Goal: Task Accomplishment & Management: Complete application form

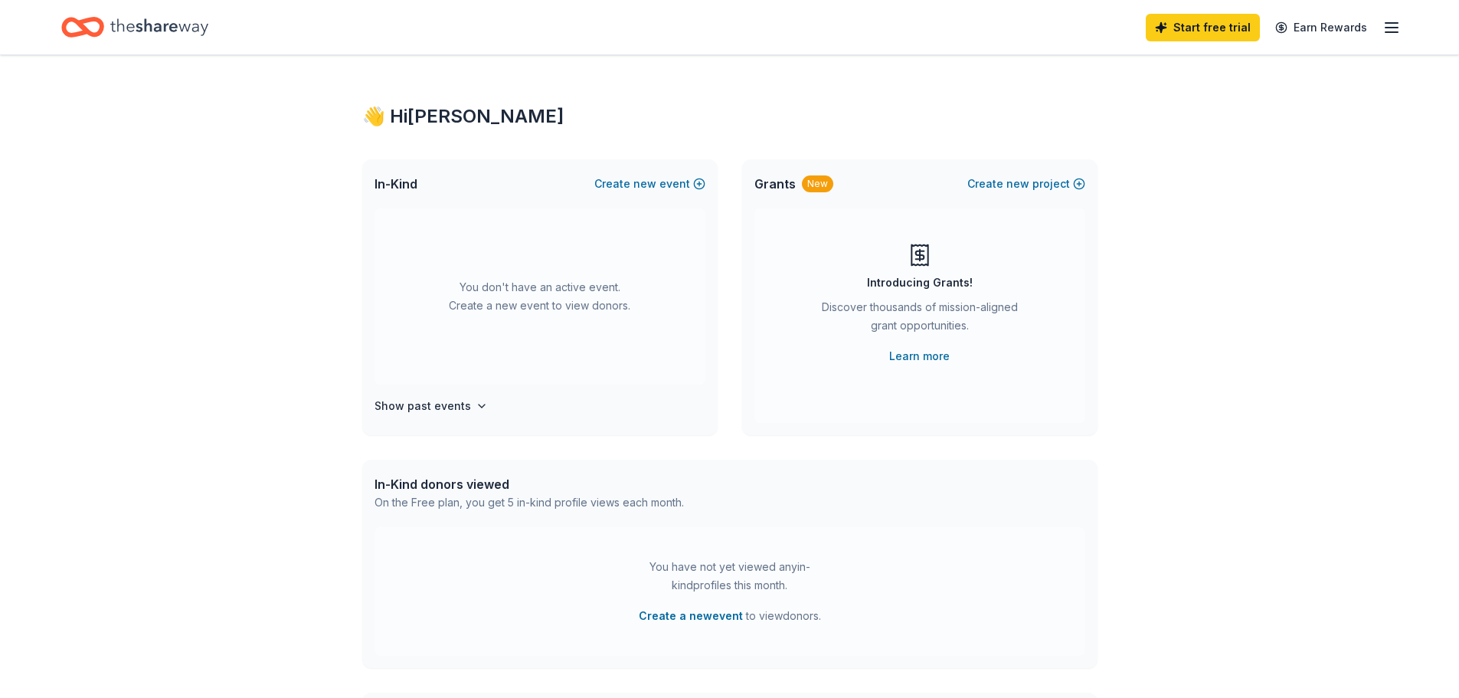
click at [1257, 338] on div "👋 Hi [PERSON_NAME] In-Kind Create new event You don't have an active event. Cre…" at bounding box center [729, 502] width 1459 height 895
click at [443, 412] on h4 "Show past events" at bounding box center [423, 406] width 97 height 18
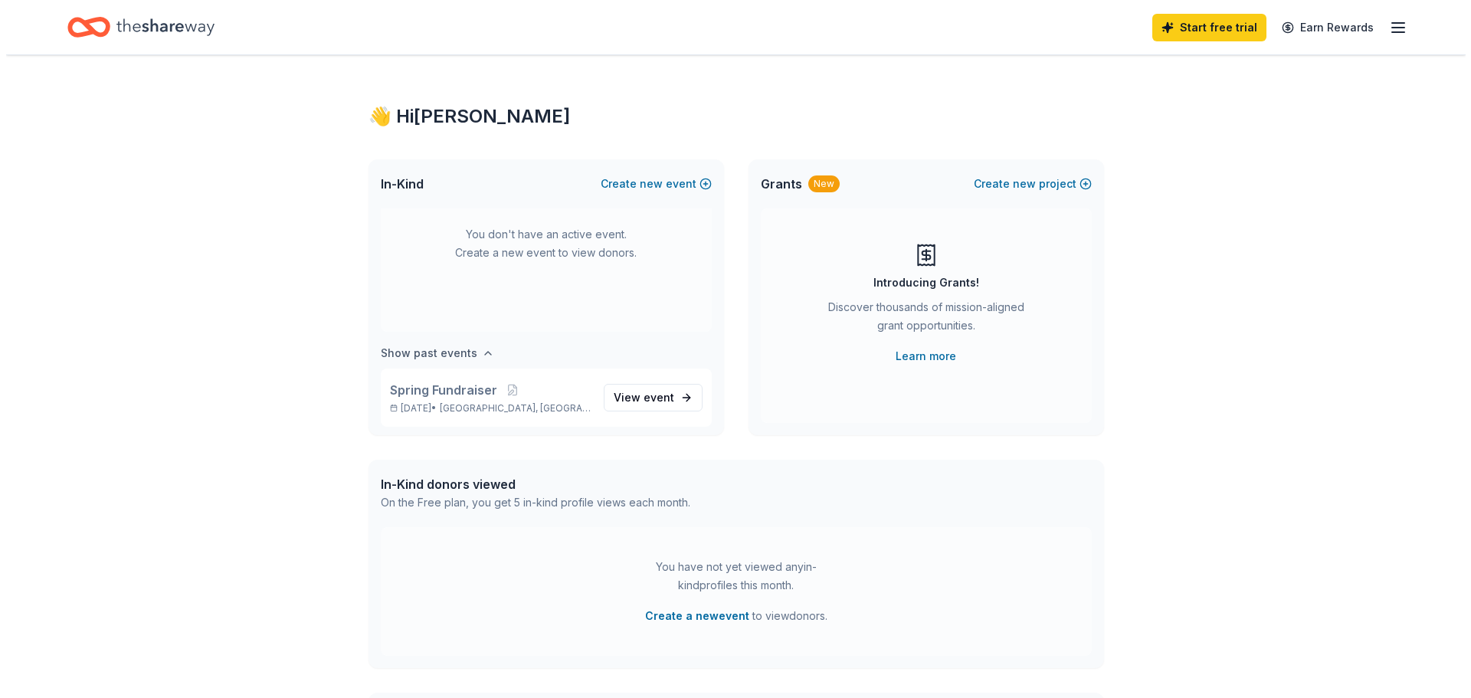
scroll to position [57, 0]
click at [624, 397] on span "View event" at bounding box center [638, 394] width 61 height 18
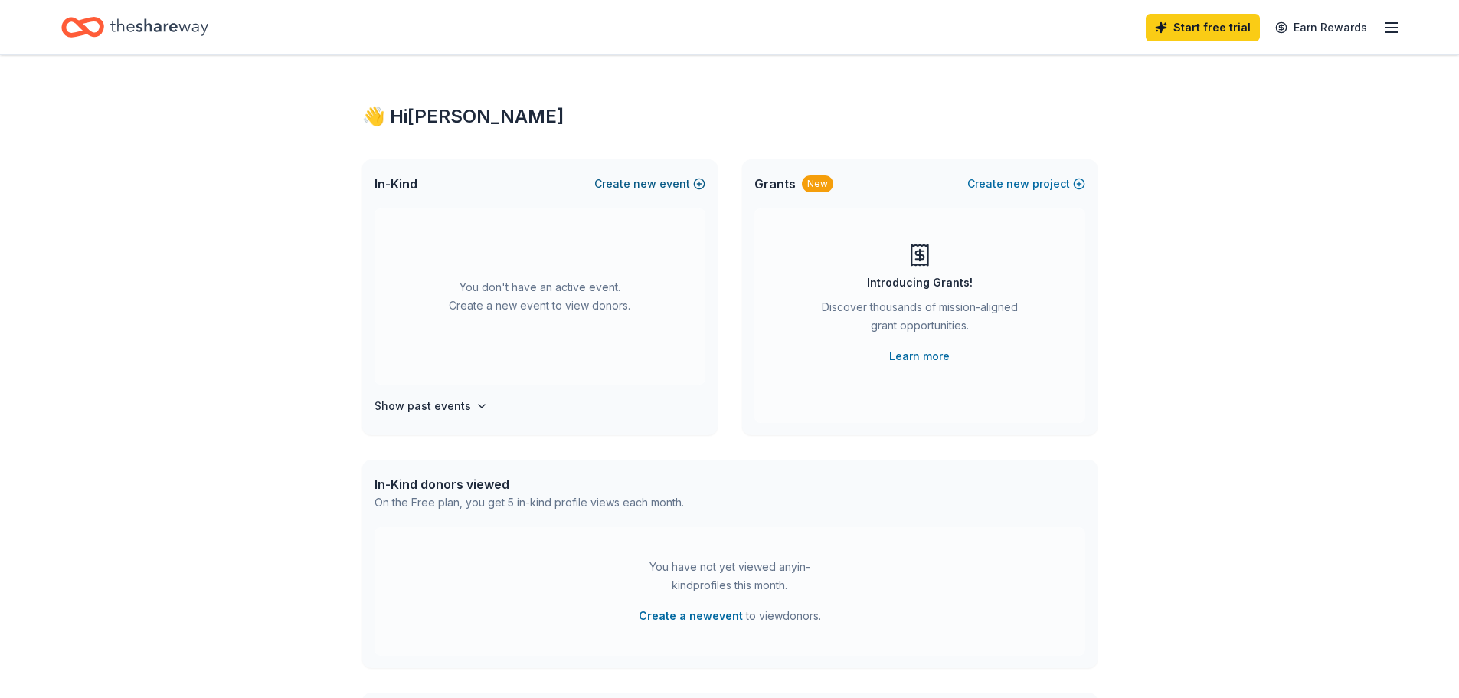
click at [634, 186] on button "Create new event" at bounding box center [650, 184] width 111 height 18
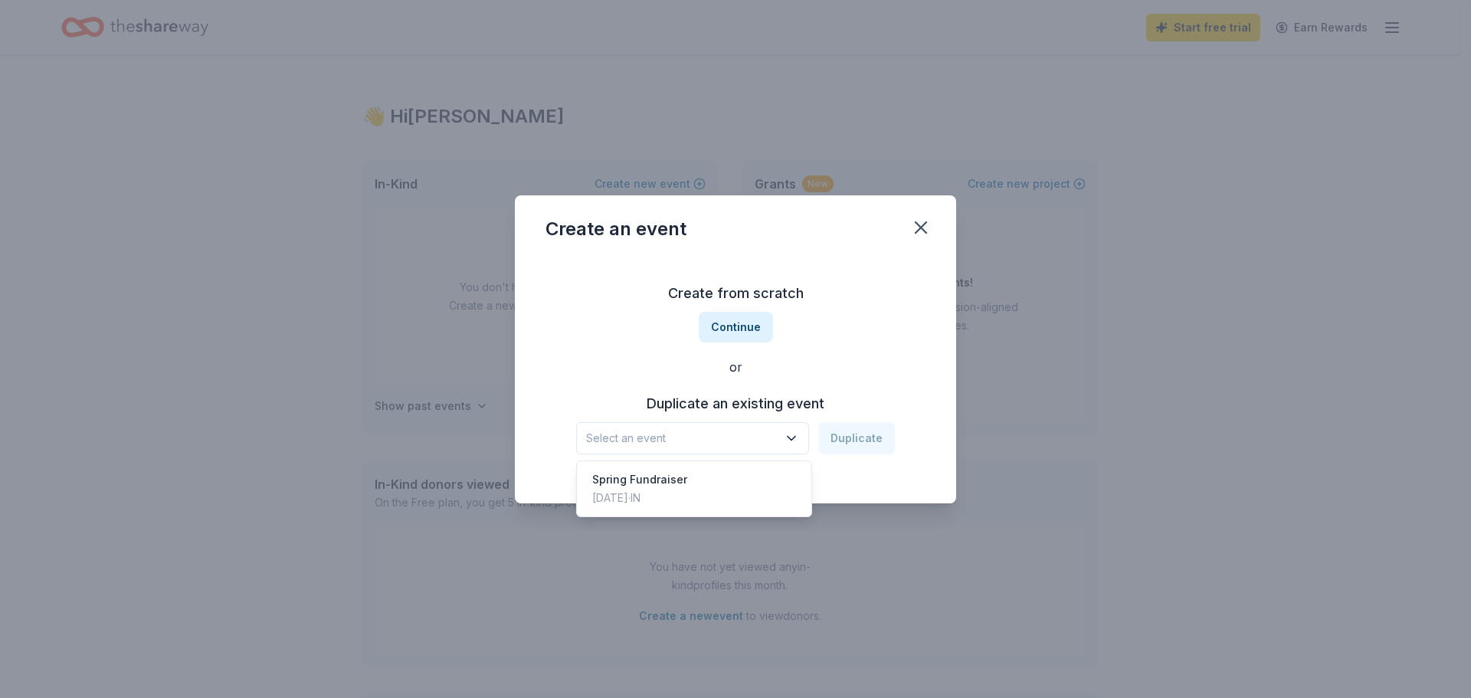
click at [721, 449] on button "Select an event" at bounding box center [692, 438] width 233 height 32
click at [712, 437] on span "Select an event" at bounding box center [682, 438] width 192 height 18
click at [710, 436] on span "Select an event" at bounding box center [682, 438] width 192 height 18
click at [696, 486] on div "Spring Fundraiser [DATE] · IN" at bounding box center [694, 488] width 228 height 49
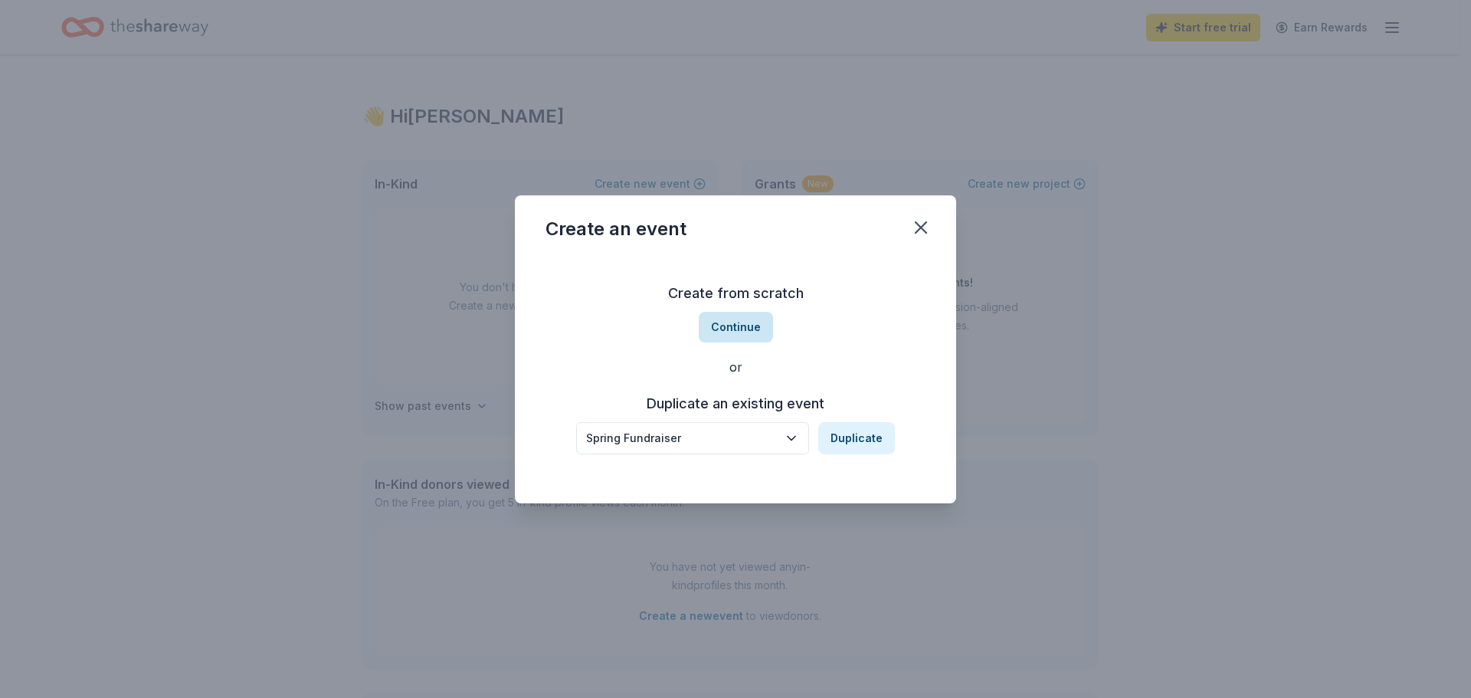
click at [760, 334] on button "Continue" at bounding box center [736, 327] width 74 height 31
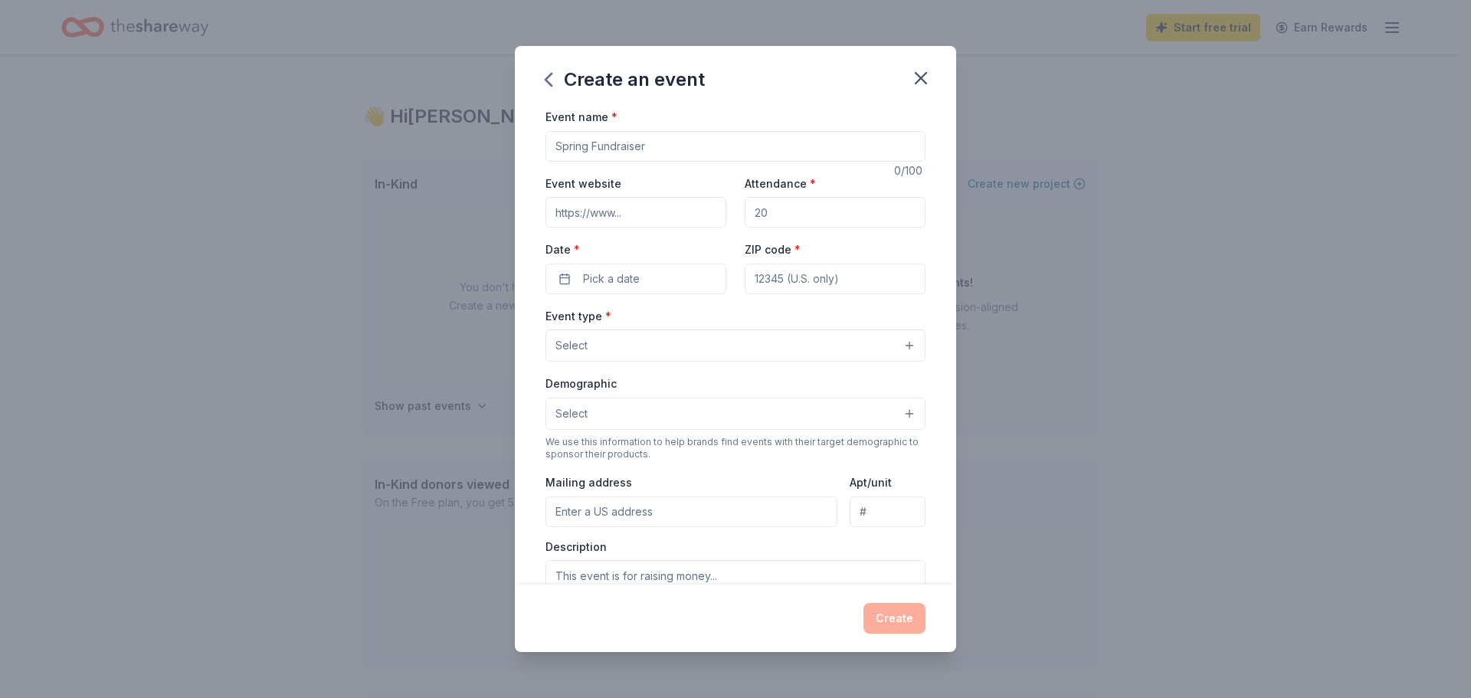
click at [638, 215] on input "Event website" at bounding box center [635, 212] width 181 height 31
click at [788, 214] on input "Attendance *" at bounding box center [835, 212] width 181 height 31
drag, startPoint x: 788, startPoint y: 214, endPoint x: 726, endPoint y: 208, distance: 62.4
click at [726, 208] on div "Event website Attendance * Date * Pick a date ZIP code *" at bounding box center [735, 234] width 380 height 120
type input "200"
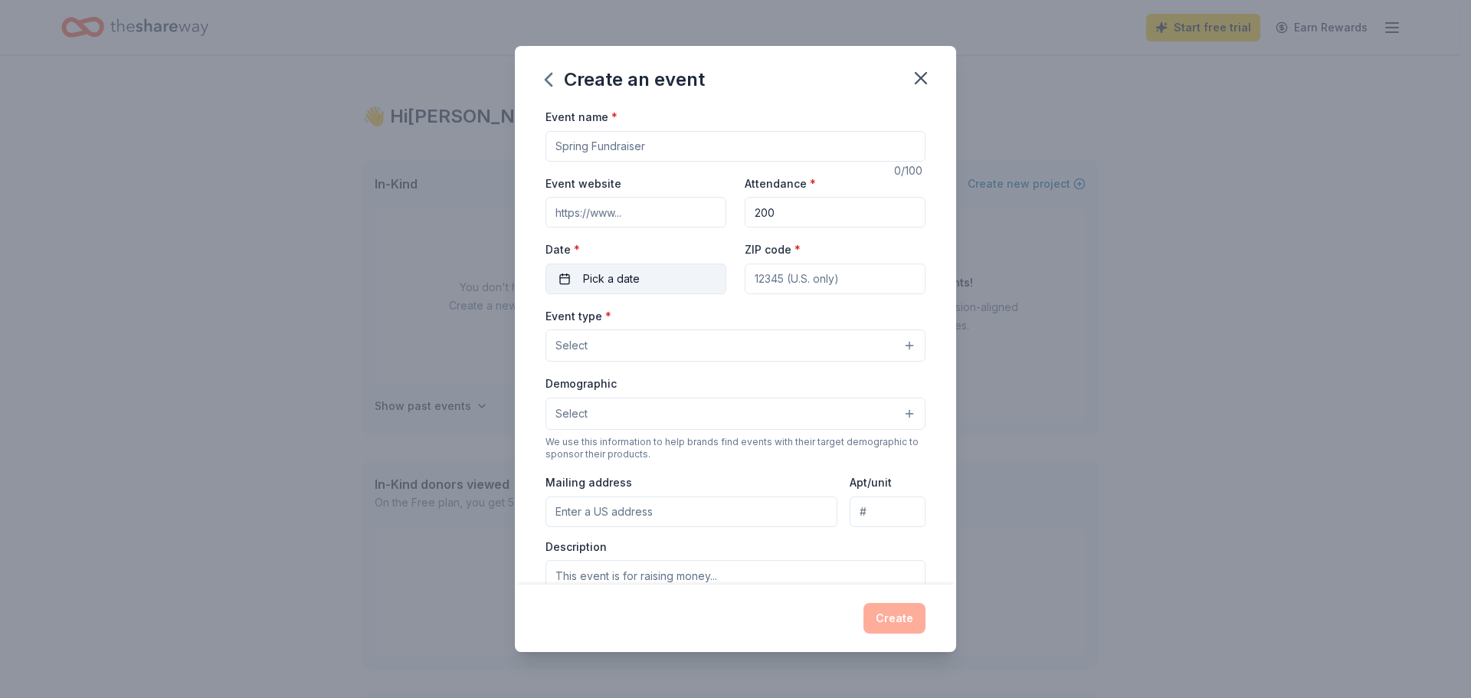
click at [660, 270] on button "Pick a date" at bounding box center [635, 279] width 181 height 31
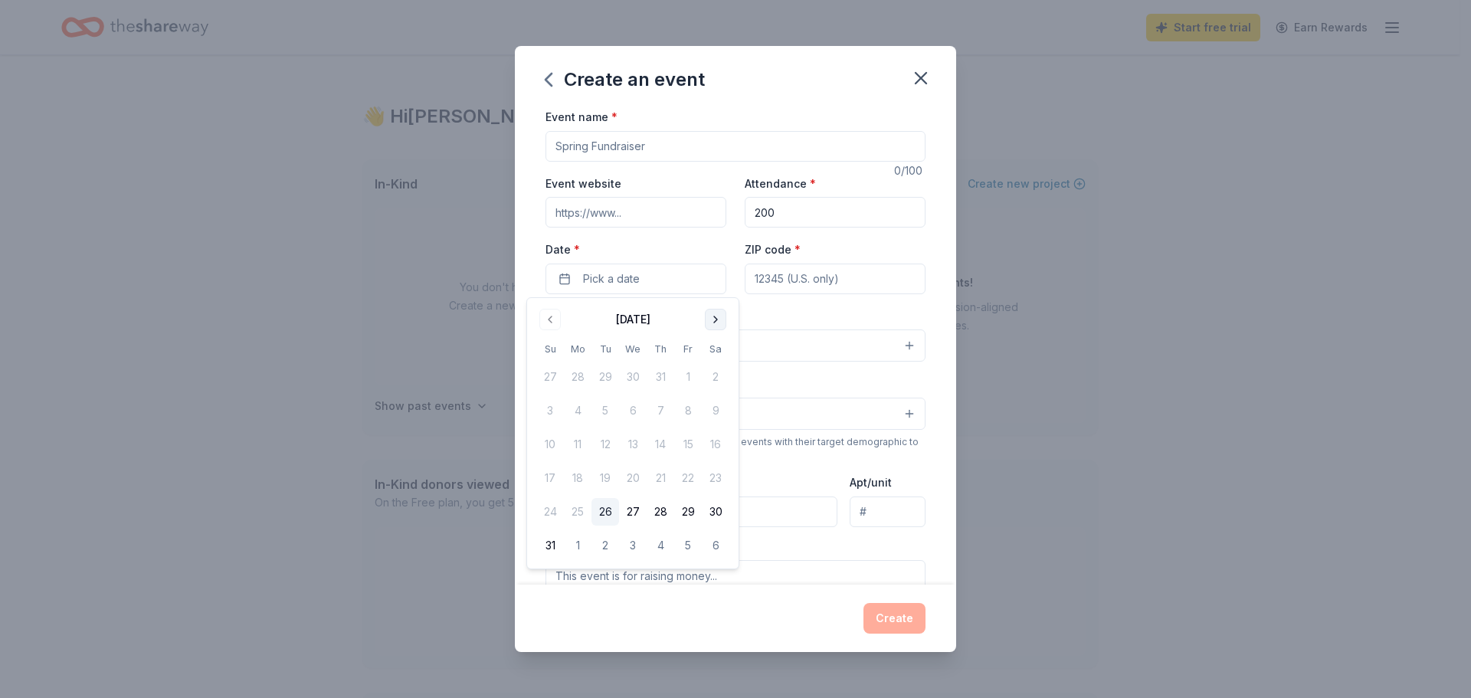
click at [720, 323] on button "Go to next month" at bounding box center [715, 319] width 21 height 21
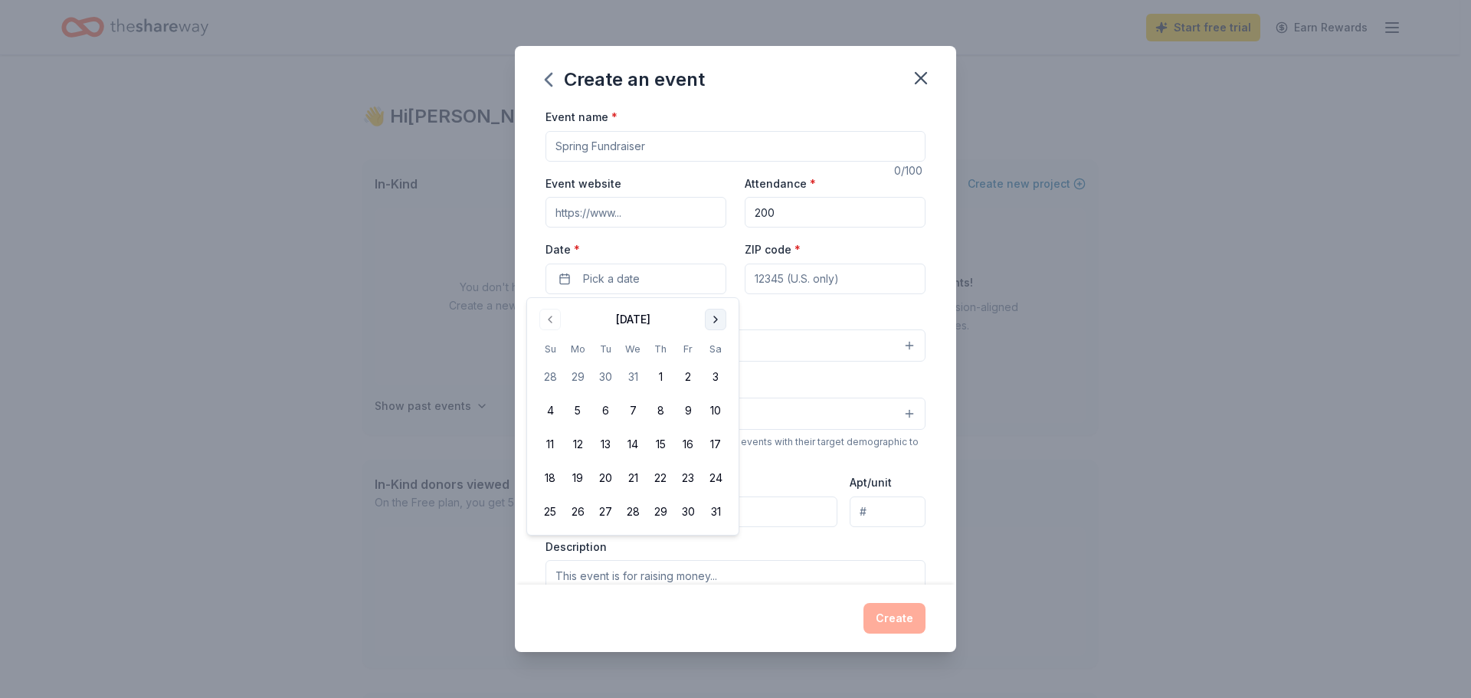
click at [712, 316] on button "Go to next month" at bounding box center [715, 319] width 21 height 21
click at [713, 375] on button "7" at bounding box center [716, 377] width 28 height 28
click at [821, 283] on input "ZIP code *" at bounding box center [835, 279] width 181 height 31
type input "46706"
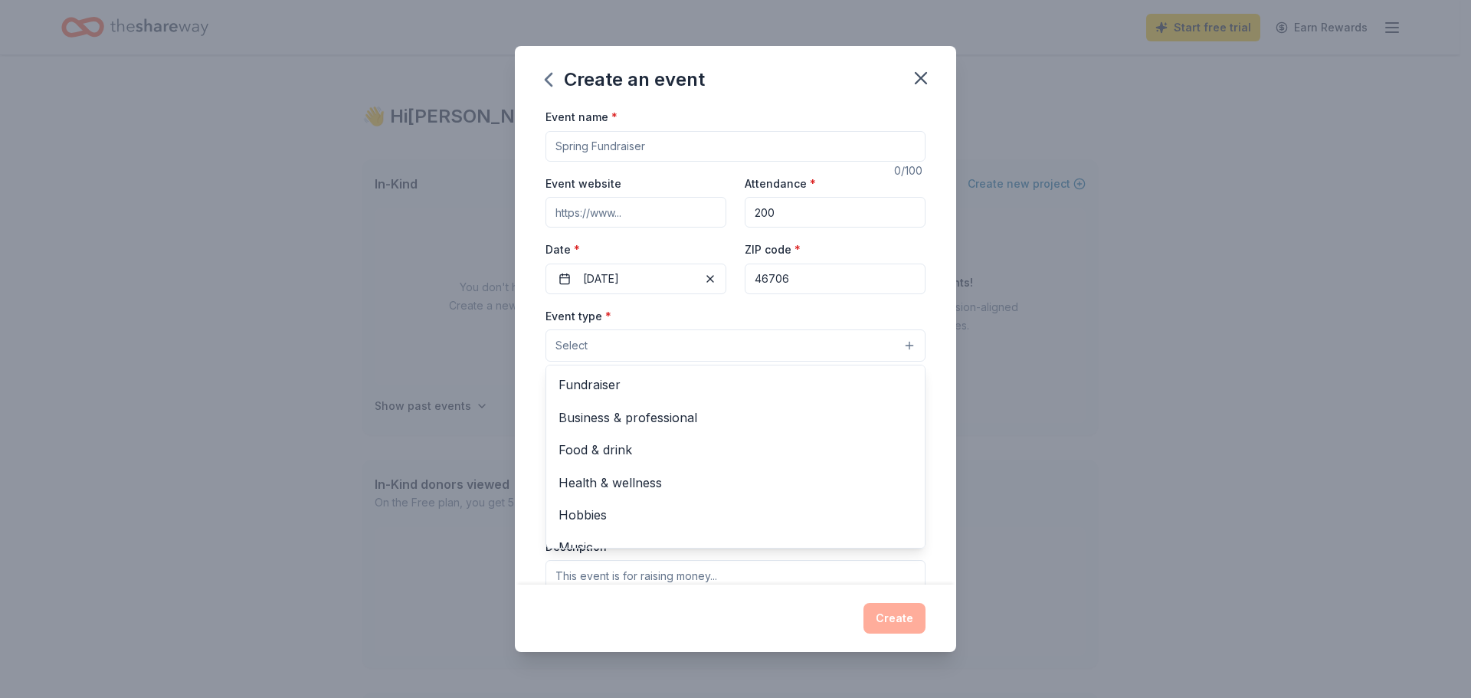
click at [635, 334] on button "Select" at bounding box center [735, 345] width 380 height 32
click at [650, 385] on span "Fundraiser" at bounding box center [736, 385] width 354 height 20
click at [404, 390] on div "Create an event Event name * 0 /100 Event website Attendance * 200 Date * [DATE…" at bounding box center [735, 349] width 1471 height 698
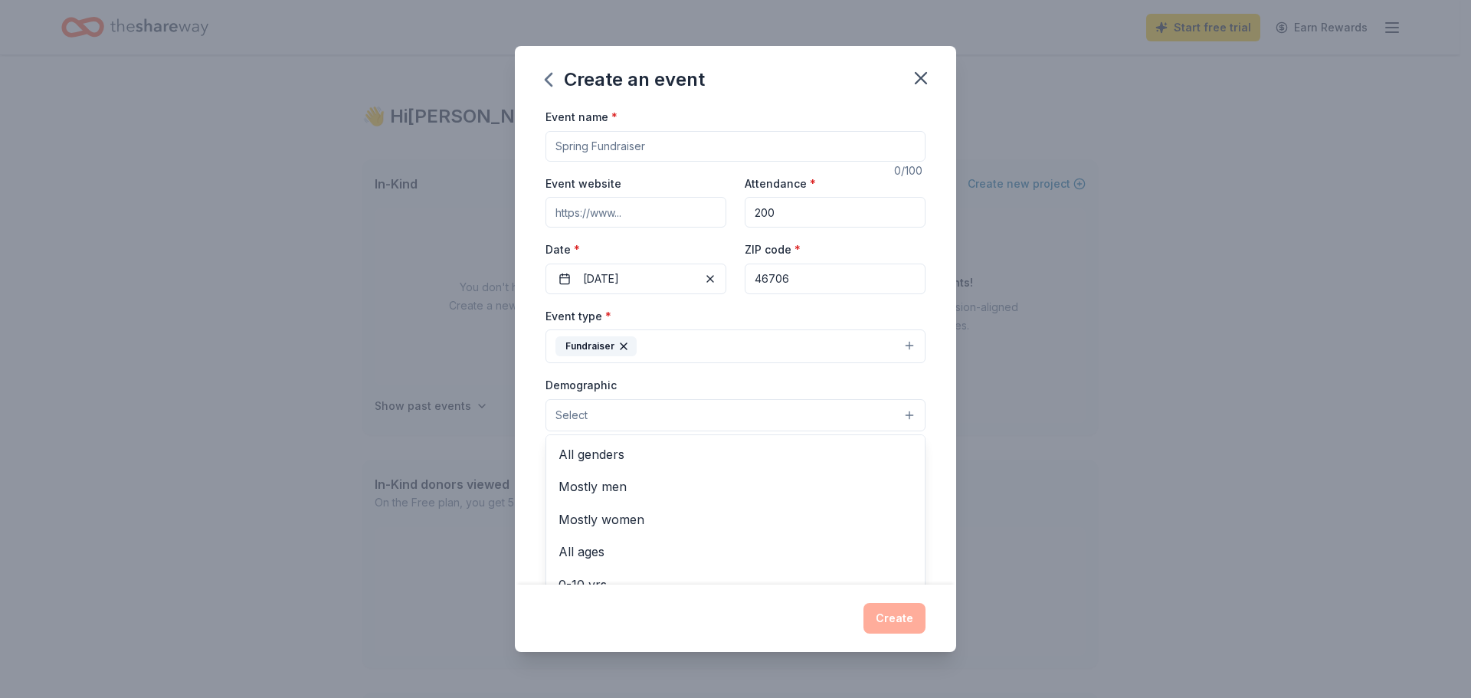
click at [625, 416] on button "Select" at bounding box center [735, 415] width 380 height 32
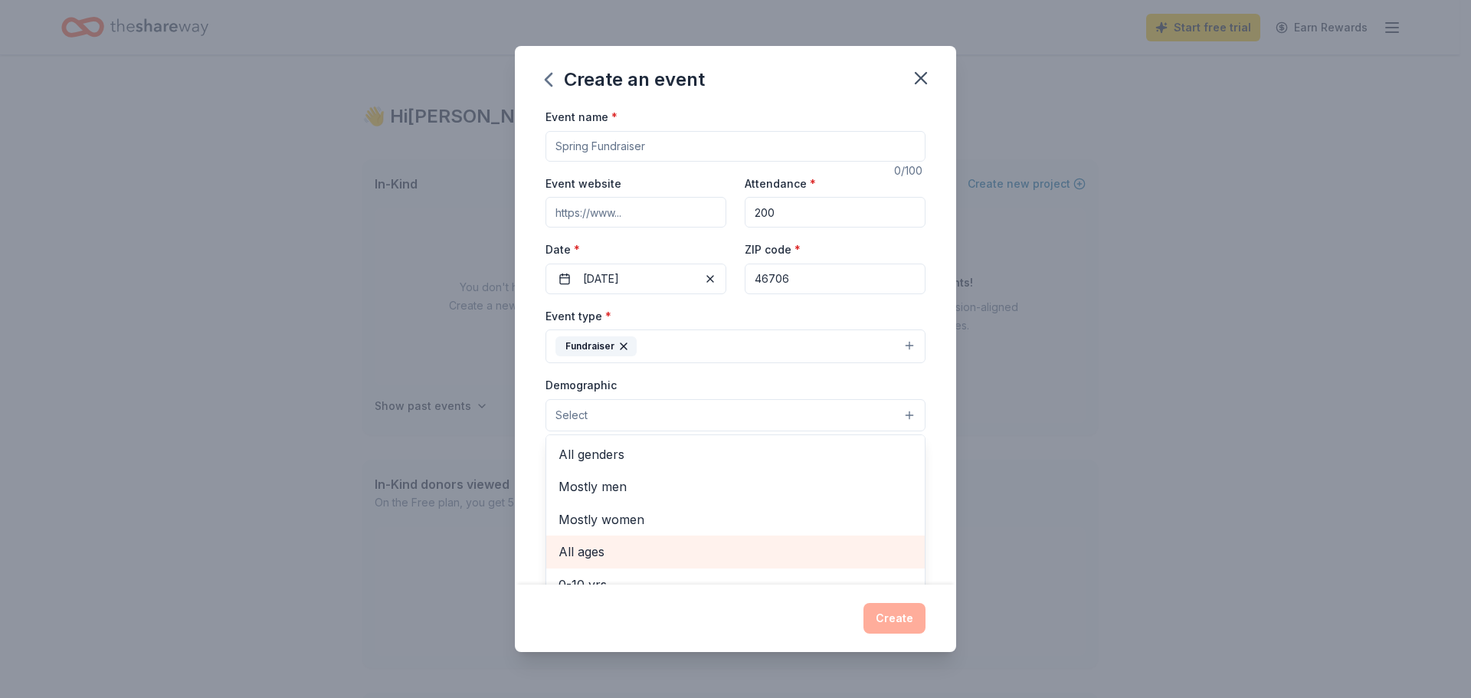
click at [643, 546] on span "All ages" at bounding box center [736, 552] width 354 height 20
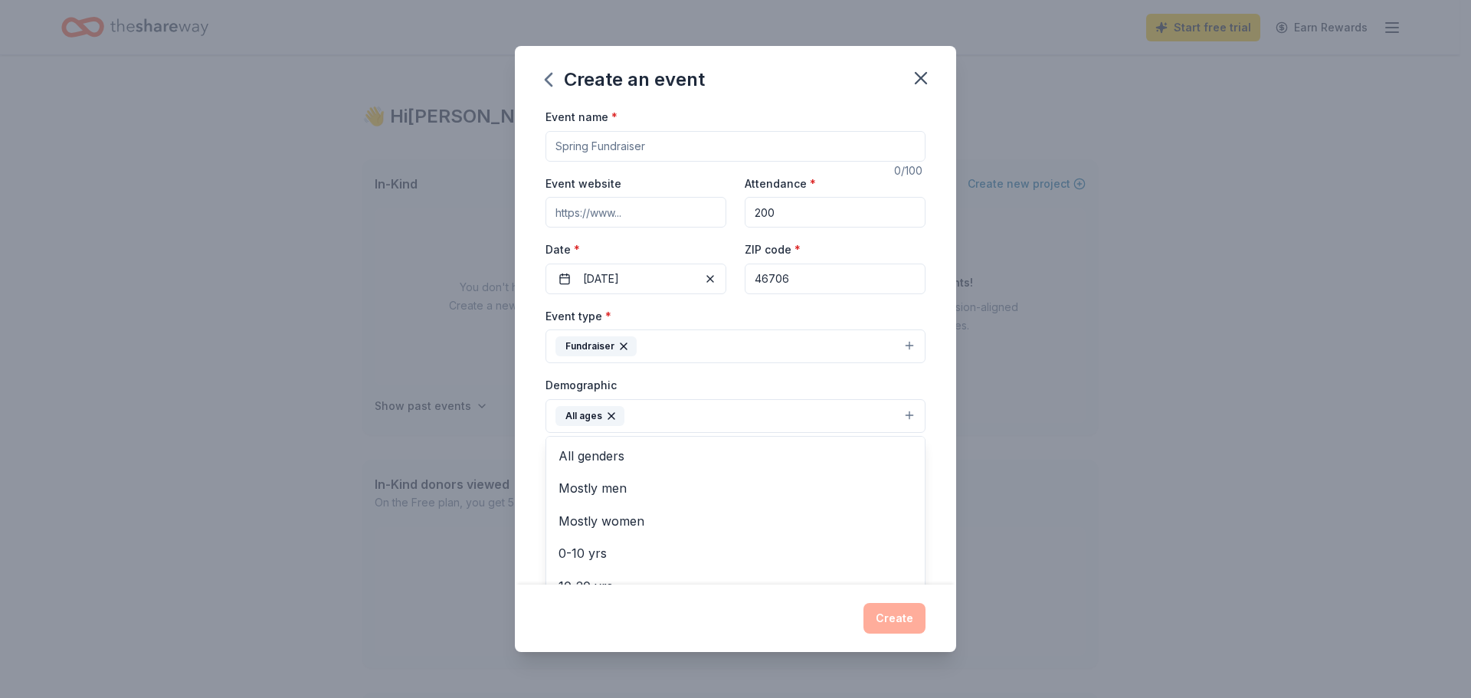
click at [290, 387] on div "Create an event Event name * 0 /100 Event website Attendance * 200 Date * [DATE…" at bounding box center [735, 349] width 1471 height 698
click at [634, 211] on input "Event website" at bounding box center [635, 212] width 181 height 31
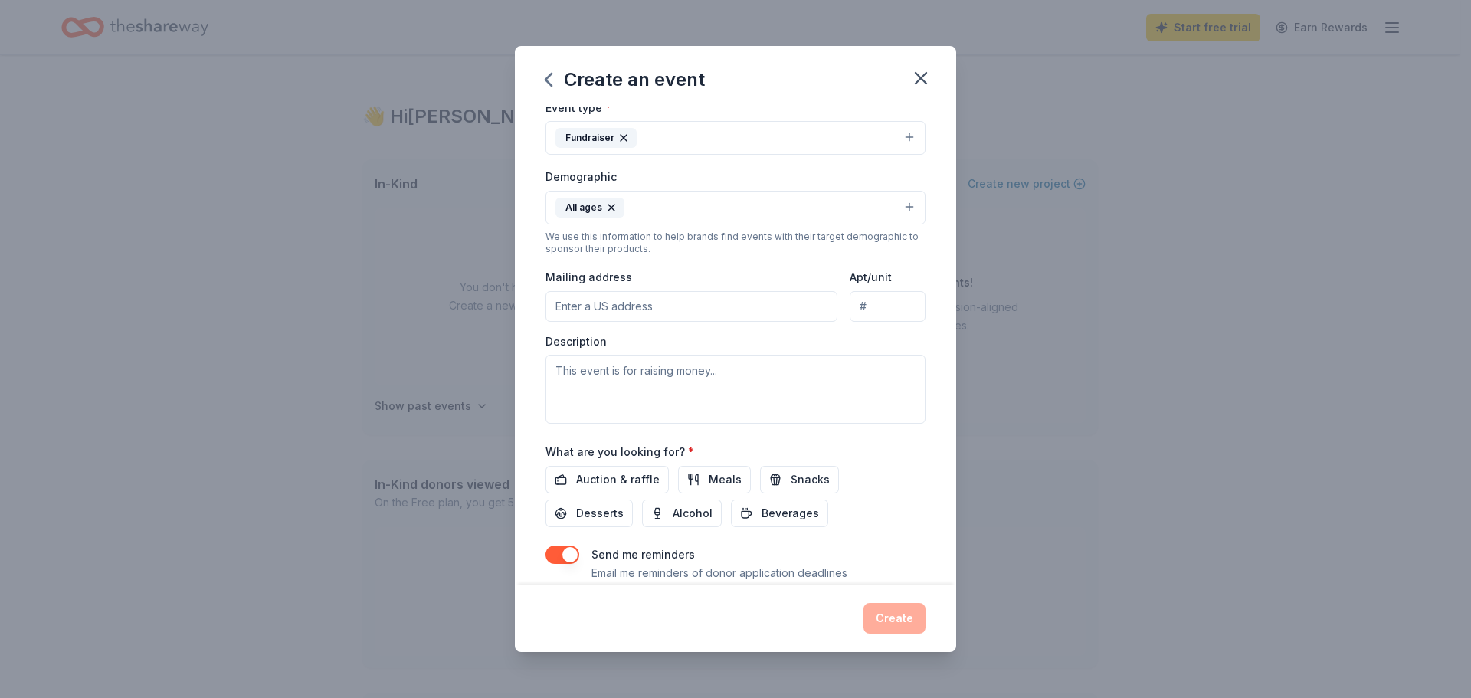
scroll to position [182, 0]
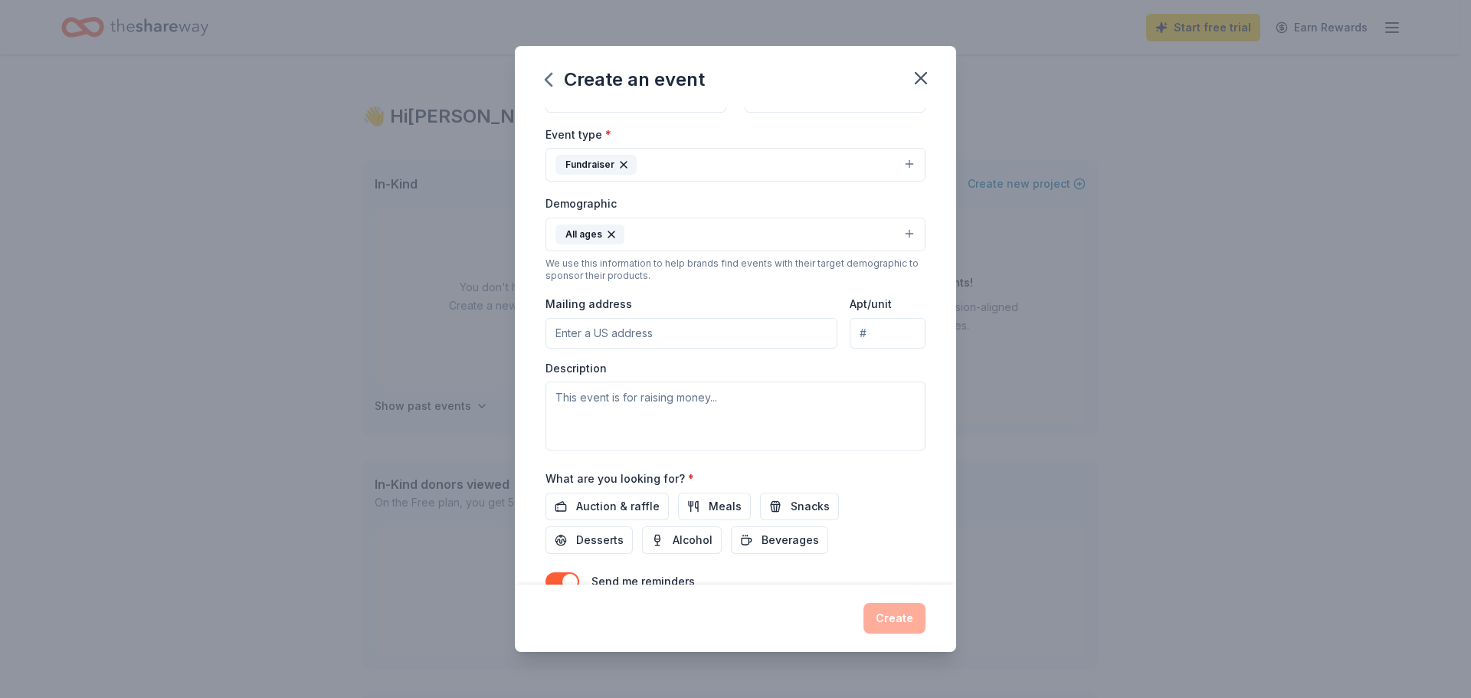
type input "[DOMAIN_NAME]"
click at [658, 330] on input "Mailing address" at bounding box center [691, 333] width 292 height 31
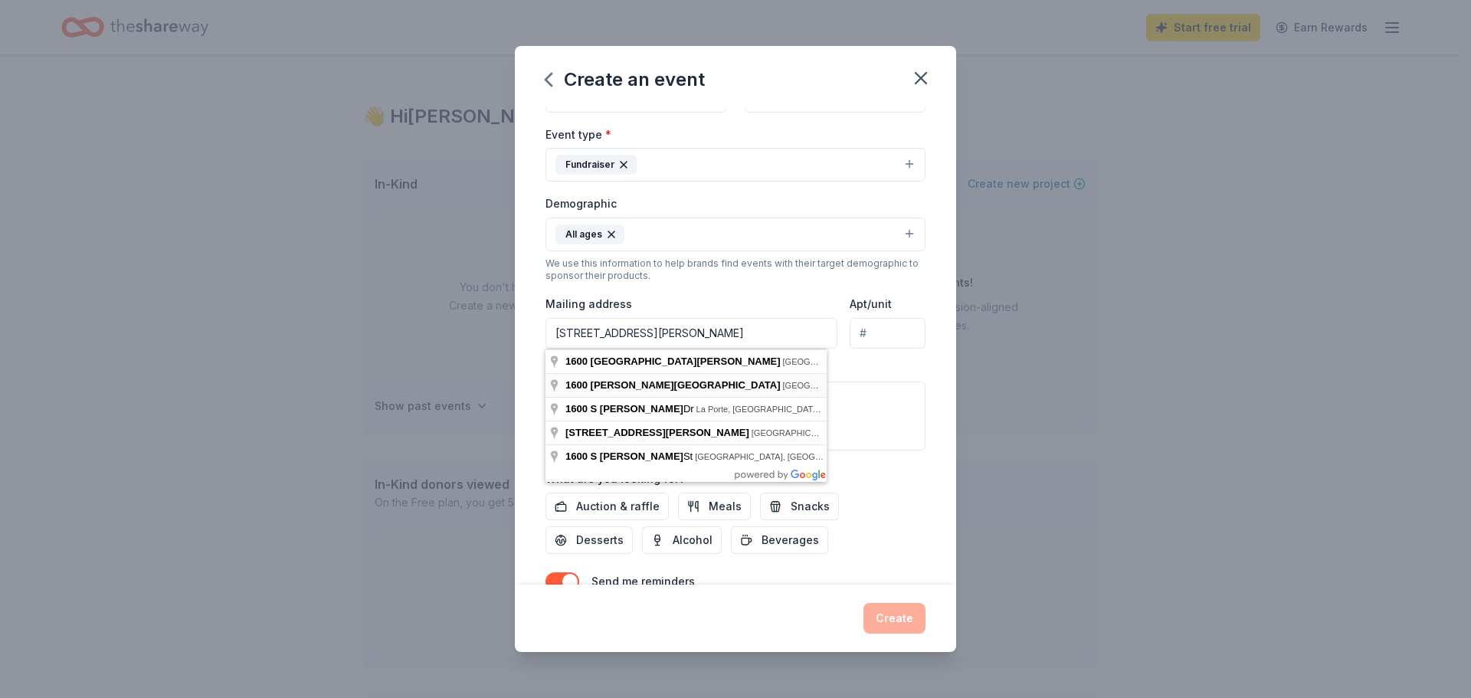
type input "[STREET_ADDRESS][PERSON_NAME]"
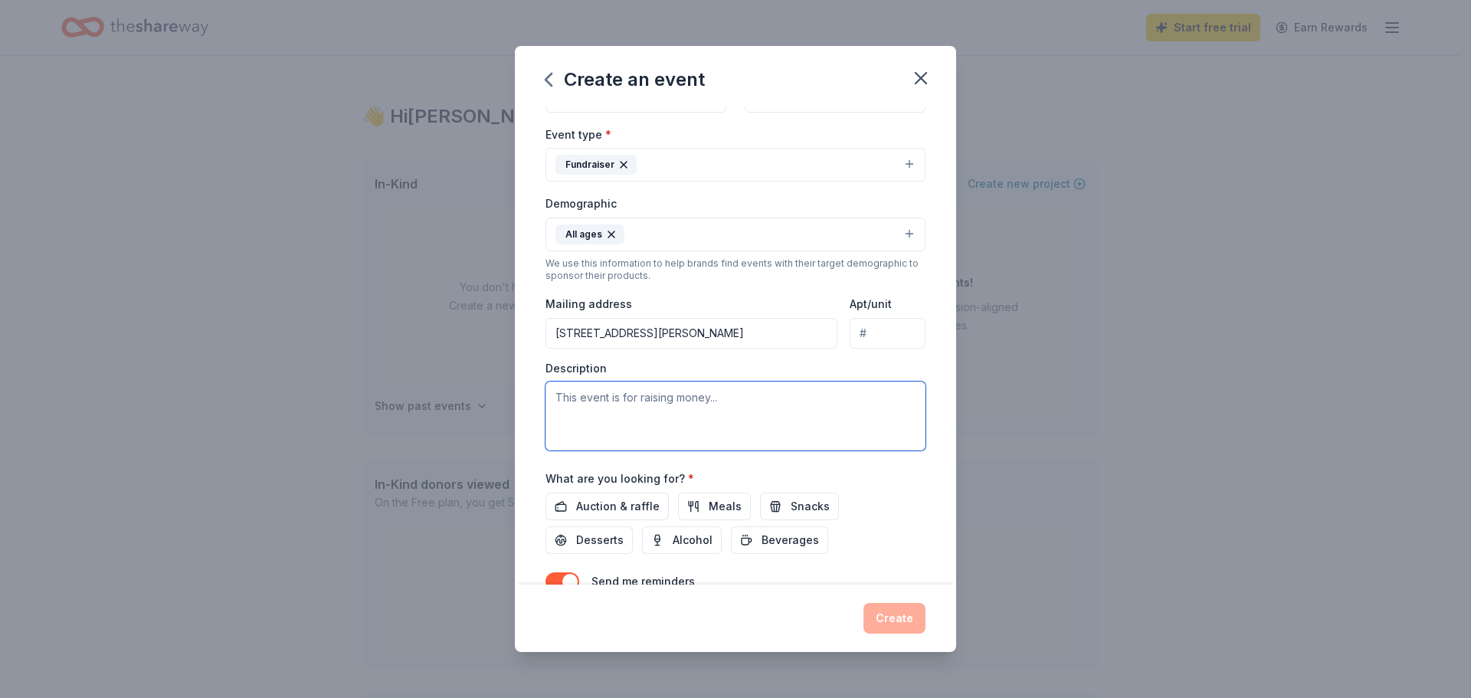
click at [652, 400] on textarea at bounding box center [735, 416] width 380 height 69
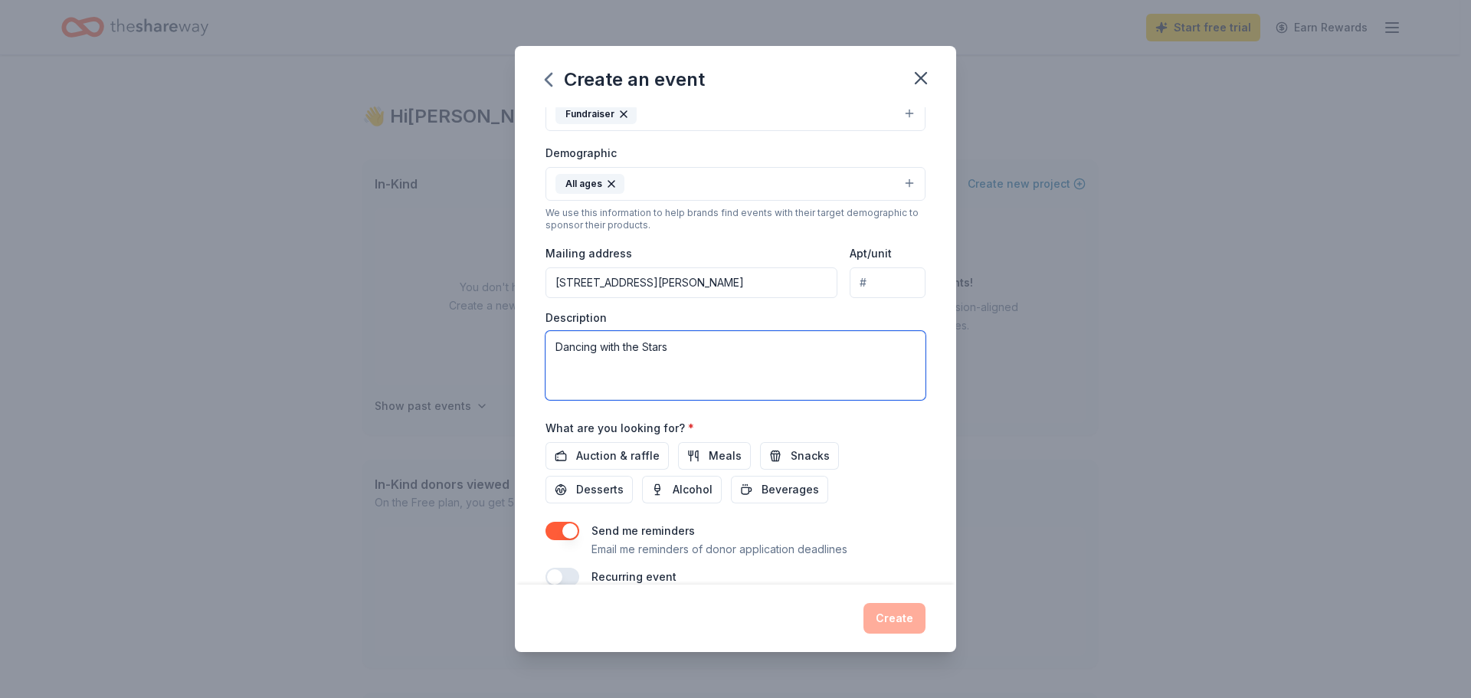
scroll to position [258, 0]
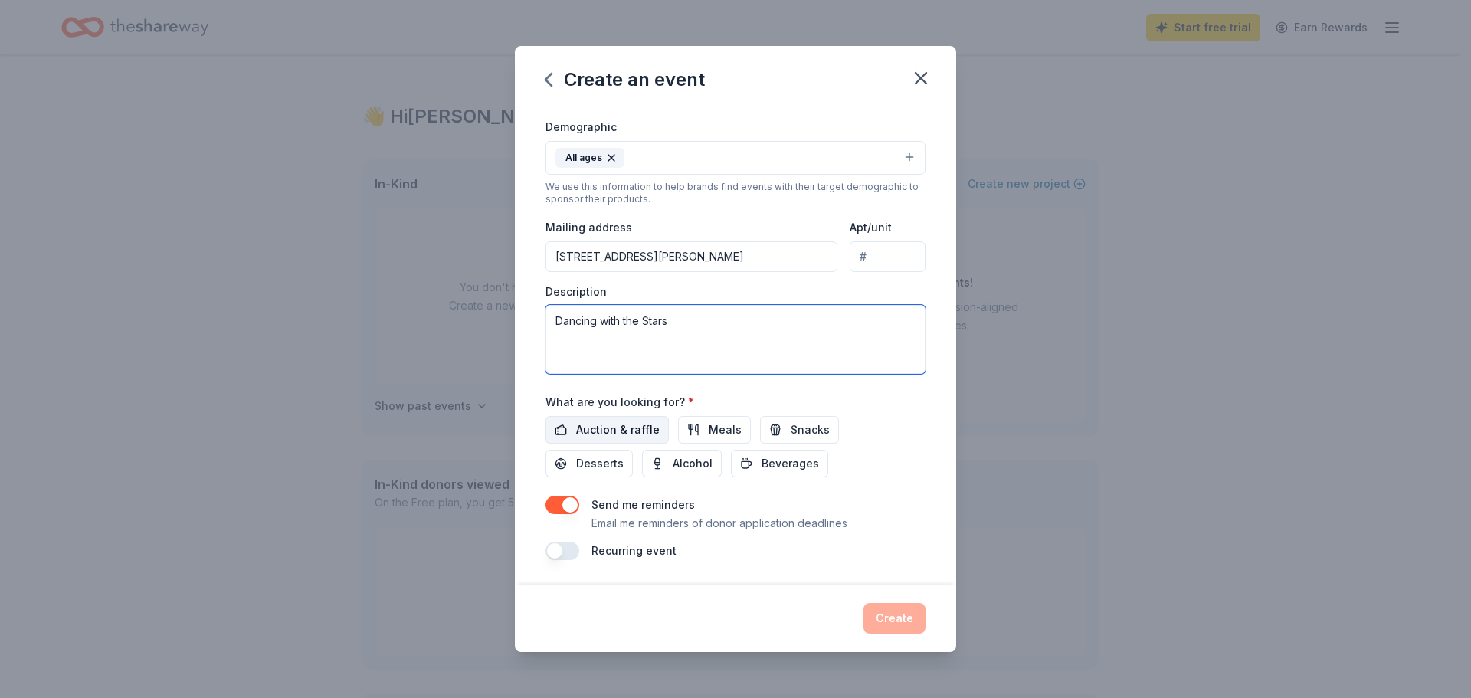
type textarea "Dancing with the Stars"
click at [640, 429] on span "Auction & raffle" at bounding box center [618, 430] width 84 height 18
click at [899, 614] on div "Create" at bounding box center [735, 618] width 380 height 31
click at [912, 616] on div "Create" at bounding box center [735, 618] width 380 height 31
click at [918, 80] on icon "button" at bounding box center [920, 77] width 21 height 21
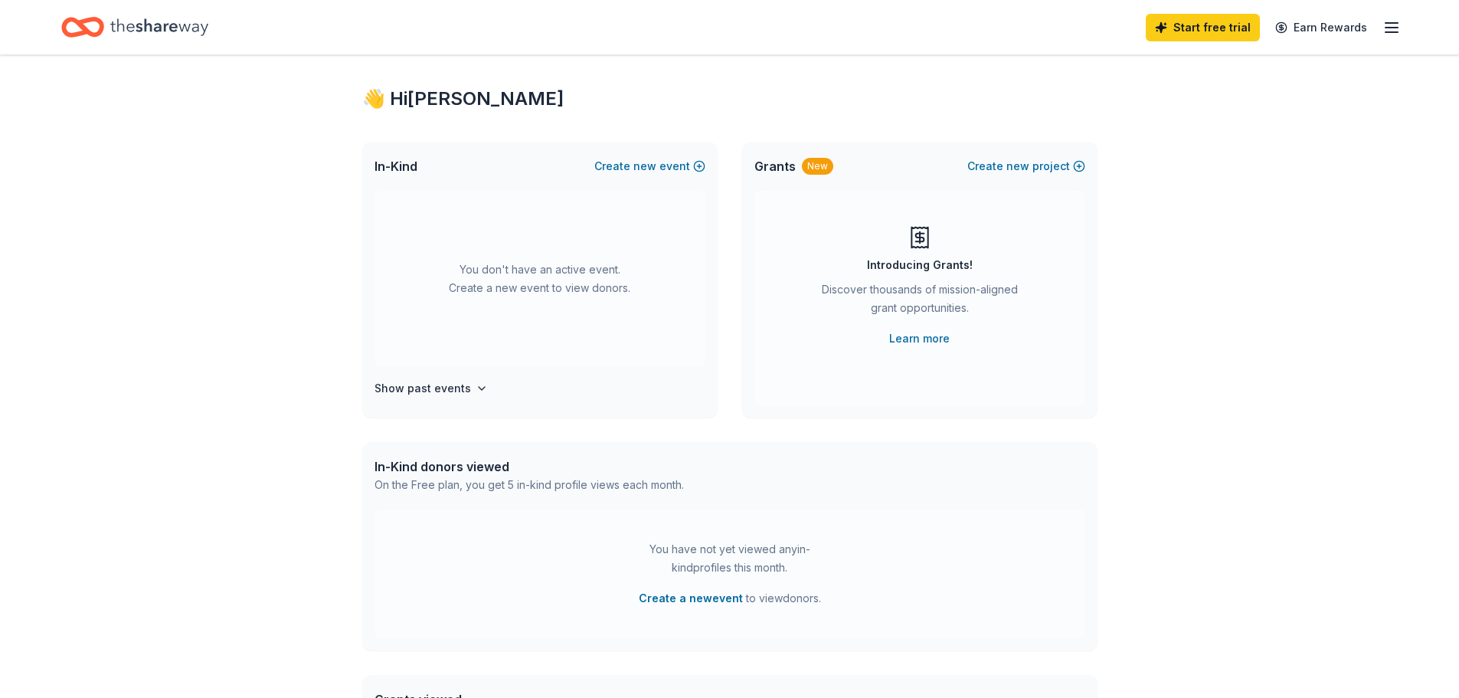
scroll to position [0, 0]
